Goal: Entertainment & Leisure: Browse casually

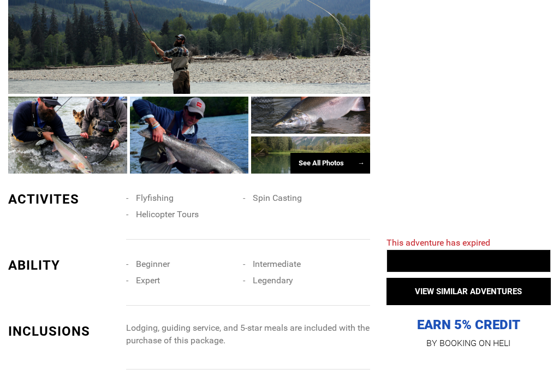
scroll to position [601, 0]
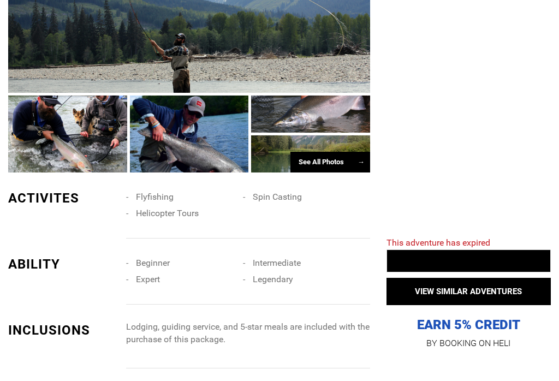
click at [328, 170] on div "See All Photos →" at bounding box center [330, 162] width 80 height 21
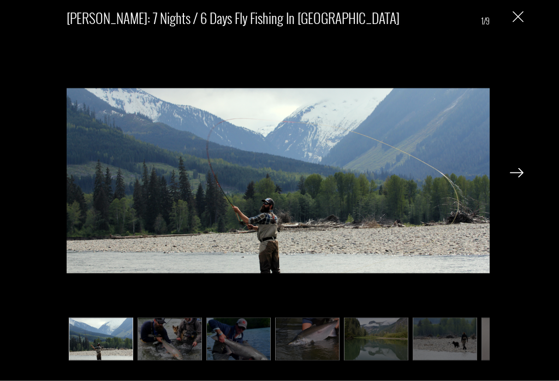
scroll to position [1085, 0]
click at [532, 177] on div "[PERSON_NAME]: 7 Nights / 6 Days Fly Fishing in [GEOGRAPHIC_DATA] 1/9" at bounding box center [278, 181] width 535 height 362
click at [527, 177] on div "[PERSON_NAME]: 7 Nights / 6 Days Fly Fishing in [GEOGRAPHIC_DATA] 1/9" at bounding box center [278, 181] width 535 height 362
click at [167, 353] on img at bounding box center [170, 339] width 64 height 43
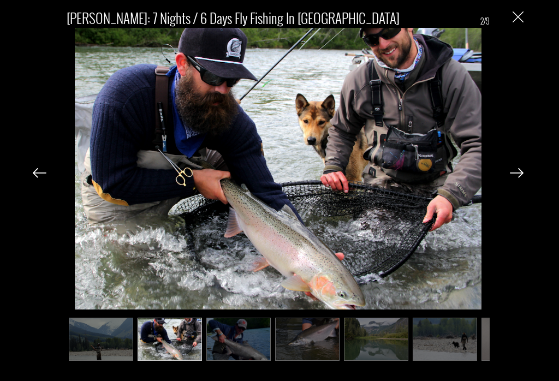
click at [245, 356] on img at bounding box center [238, 339] width 64 height 43
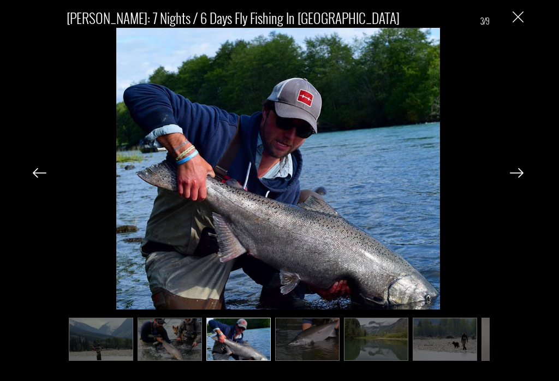
click at [308, 353] on img at bounding box center [307, 339] width 64 height 43
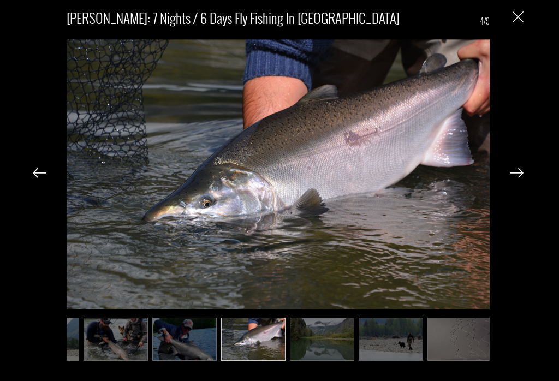
scroll to position [0, 55]
click at [320, 360] on img at bounding box center [321, 339] width 64 height 43
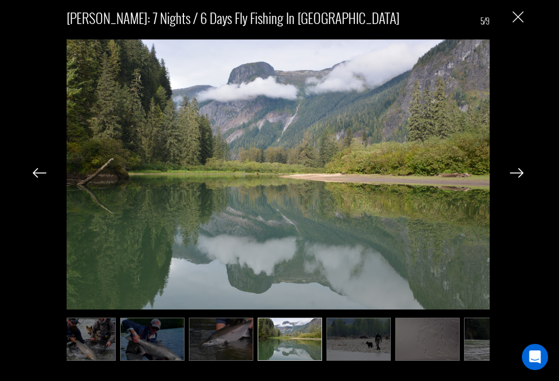
scroll to position [0, 109]
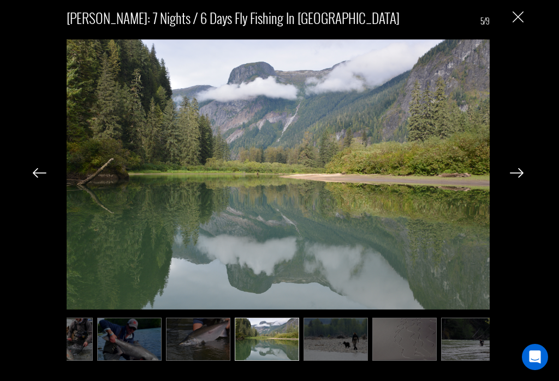
click at [330, 360] on img at bounding box center [336, 339] width 64 height 43
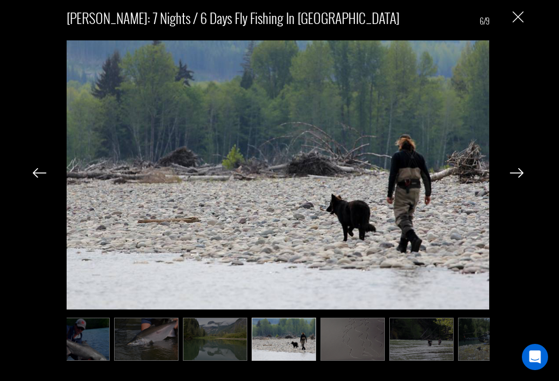
scroll to position [0, 164]
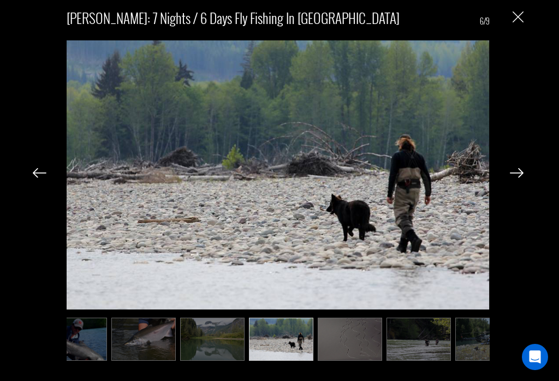
click at [347, 360] on img at bounding box center [350, 339] width 64 height 43
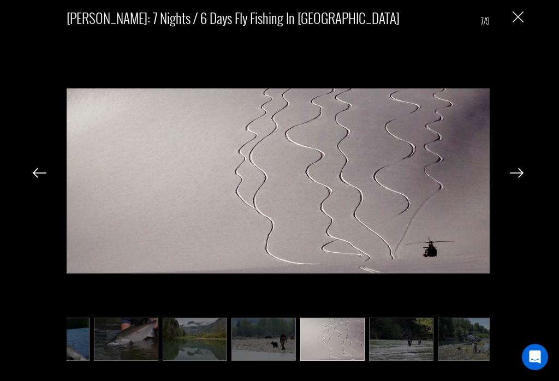
scroll to position [0, 196]
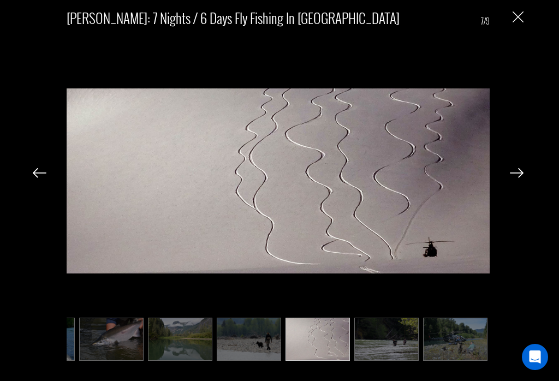
click at [388, 355] on img at bounding box center [386, 339] width 64 height 43
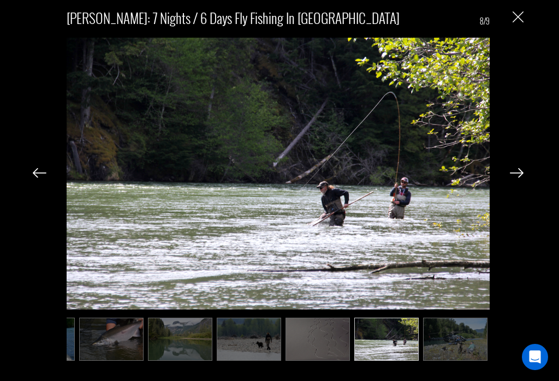
click at [453, 350] on img at bounding box center [455, 339] width 64 height 43
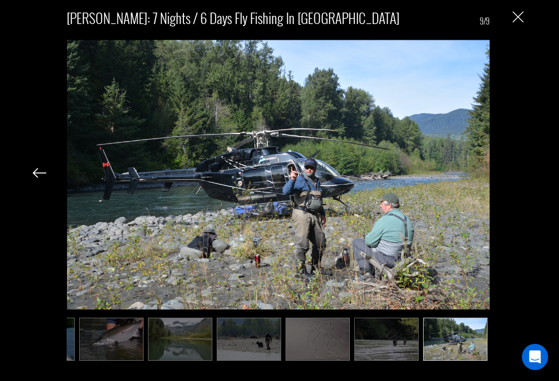
click at [472, 354] on img at bounding box center [455, 339] width 64 height 43
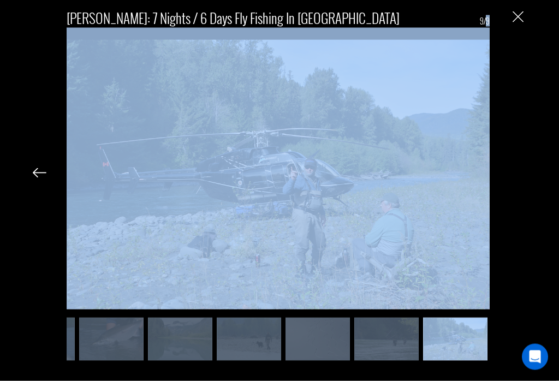
scroll to position [579, 0]
